Goal: Task Accomplishment & Management: Use online tool/utility

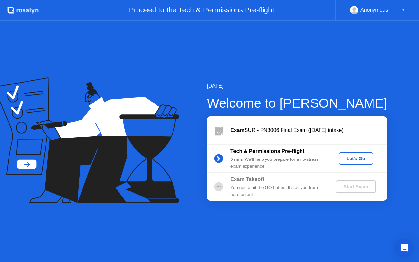
click at [350, 160] on div "Let's Go" at bounding box center [355, 158] width 29 height 5
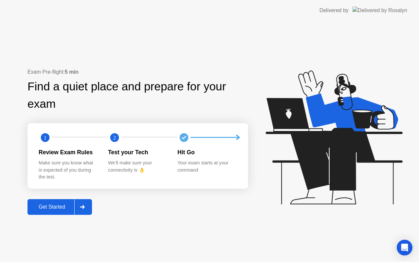
click at [59, 202] on button "Get Started" at bounding box center [59, 207] width 64 height 16
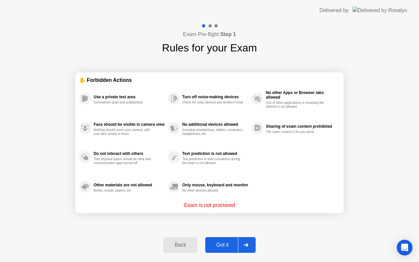
click at [229, 242] on div "Got it" at bounding box center [222, 245] width 31 height 6
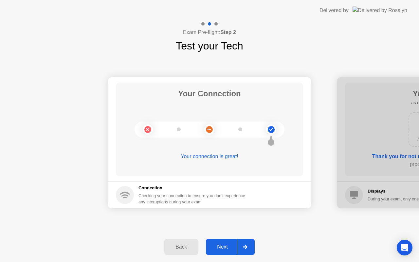
click at [224, 245] on div "Next" at bounding box center [222, 247] width 29 height 6
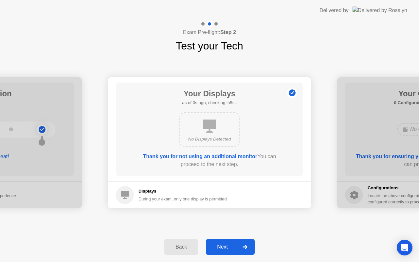
click at [224, 245] on div "Next" at bounding box center [222, 247] width 29 height 6
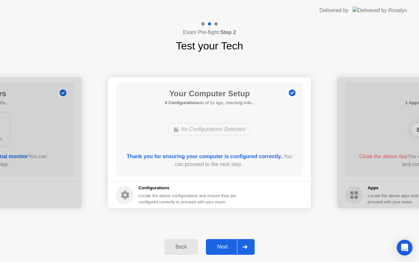
click at [226, 247] on div "Next" at bounding box center [222, 247] width 29 height 6
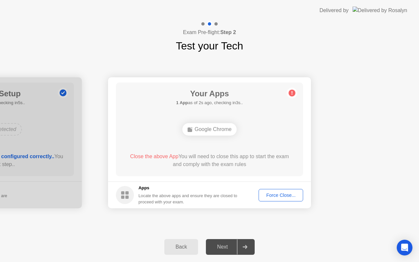
click at [274, 195] on div "Force Close..." at bounding box center [281, 194] width 40 height 5
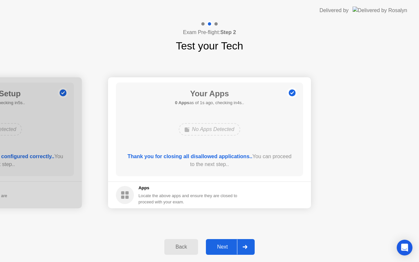
click at [224, 253] on button "Next" at bounding box center [230, 247] width 49 height 16
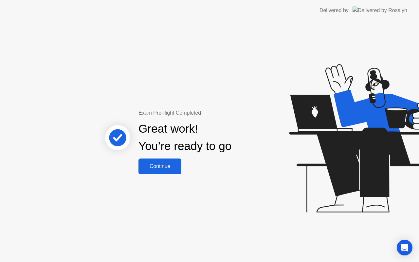
click at [171, 171] on button "Continue" at bounding box center [159, 166] width 43 height 16
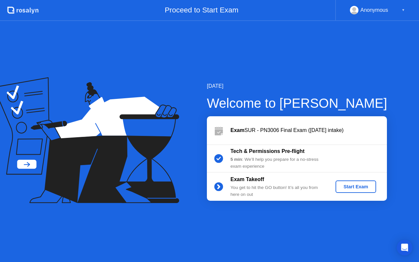
click at [347, 185] on div "Start Exam" at bounding box center [355, 186] width 35 height 5
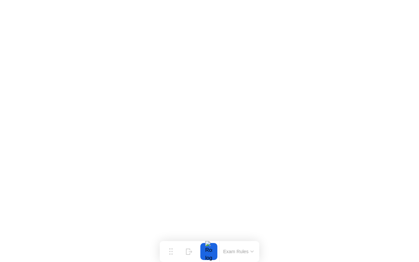
click iframe
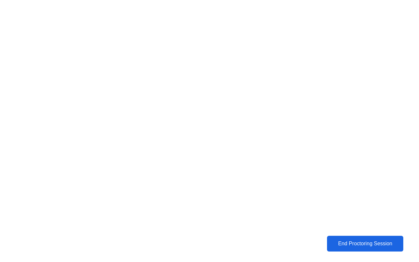
click at [368, 244] on div "End Proctoring Session" at bounding box center [364, 244] width 73 height 6
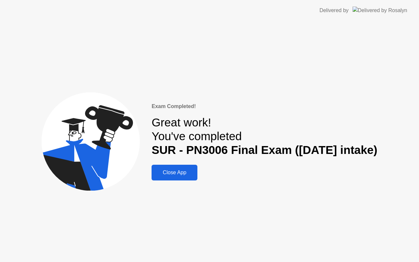
click at [178, 173] on div "Close App" at bounding box center [175, 173] width 42 height 6
